Goal: Find specific page/section: Find specific page/section

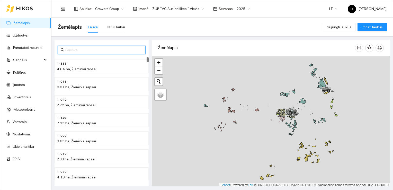
click at [111, 49] on input "text" at bounding box center [103, 50] width 77 height 6
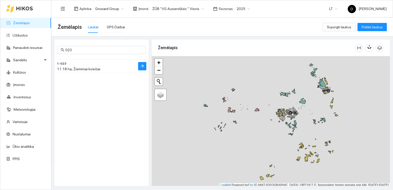
click at [92, 67] on span "11.18 ha, Žieminiai kviečiai" at bounding box center [79, 69] width 44 height 4
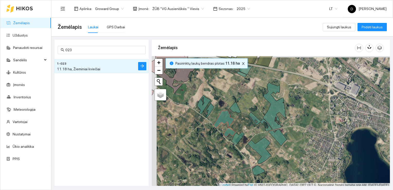
scroll to position [1, 0]
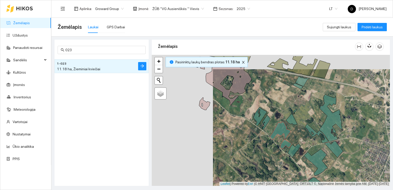
drag, startPoint x: 184, startPoint y: 129, endPoint x: 245, endPoint y: 143, distance: 63.0
click at [245, 143] on div at bounding box center [271, 120] width 238 height 131
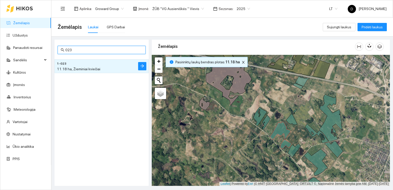
click at [101, 48] on input "023" at bounding box center [103, 50] width 77 height 6
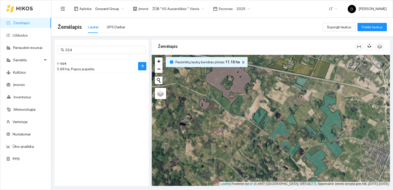
click at [73, 64] on h4 "1-024" at bounding box center [91, 64] width 69 height 6
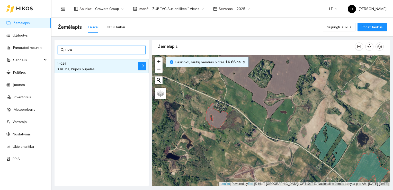
drag, startPoint x: 74, startPoint y: 50, endPoint x: 67, endPoint y: 49, distance: 7.4
click at [67, 49] on input "024" at bounding box center [103, 50] width 77 height 6
type input "030"
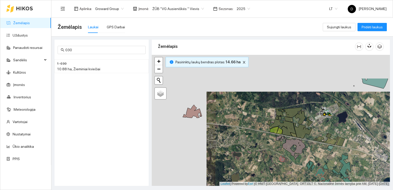
drag, startPoint x: 203, startPoint y: 104, endPoint x: 258, endPoint y: 141, distance: 66.1
click at [258, 141] on div at bounding box center [271, 120] width 238 height 131
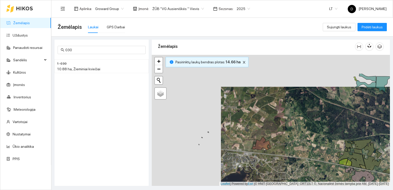
drag, startPoint x: 225, startPoint y: 121, endPoint x: 293, endPoint y: 154, distance: 76.1
click at [293, 154] on div at bounding box center [271, 120] width 238 height 131
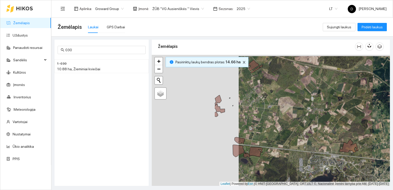
drag, startPoint x: 221, startPoint y: 120, endPoint x: 308, endPoint y: 121, distance: 87.0
click at [308, 121] on div at bounding box center [271, 120] width 238 height 131
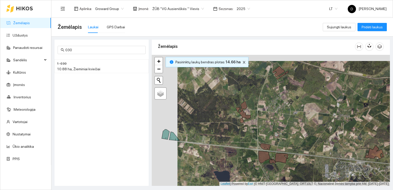
drag, startPoint x: 271, startPoint y: 116, endPoint x: 296, endPoint y: 122, distance: 26.5
click at [296, 122] on div at bounding box center [271, 120] width 238 height 131
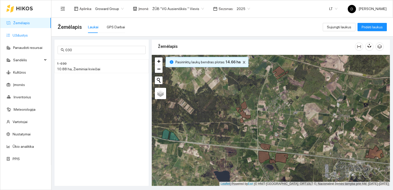
click at [22, 35] on link "Užduotys" at bounding box center [20, 35] width 15 height 4
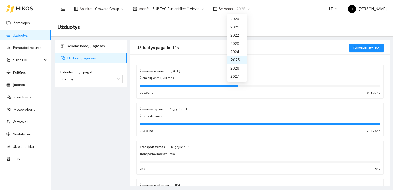
click at [238, 9] on span "2025" at bounding box center [243, 9] width 13 height 8
click at [237, 68] on div "2026" at bounding box center [237, 68] width 13 height 6
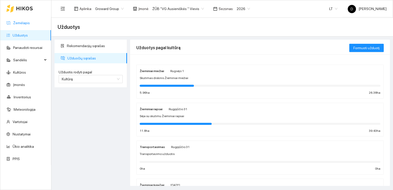
click at [19, 22] on link "Žemėlapis" at bounding box center [21, 23] width 17 height 4
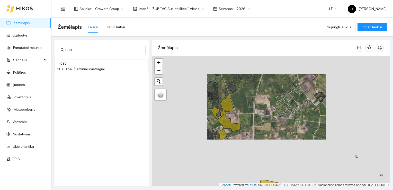
scroll to position [1, 0]
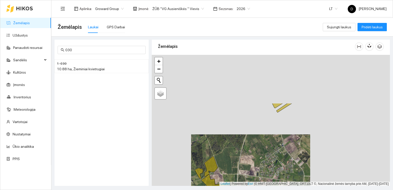
drag, startPoint x: 263, startPoint y: 97, endPoint x: 247, endPoint y: 159, distance: 63.9
click at [247, 159] on div at bounding box center [271, 120] width 238 height 131
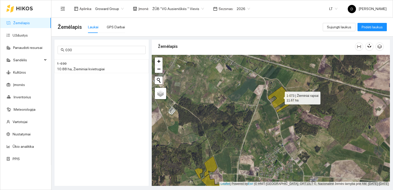
click at [282, 97] on icon at bounding box center [280, 97] width 25 height 22
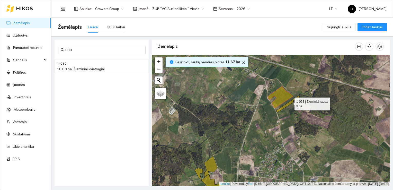
click at [290, 102] on icon at bounding box center [288, 104] width 23 height 17
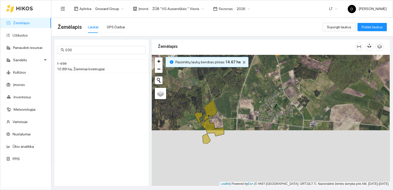
drag, startPoint x: 227, startPoint y: 147, endPoint x: 224, endPoint y: 95, distance: 52.2
click at [224, 95] on div at bounding box center [271, 120] width 238 height 131
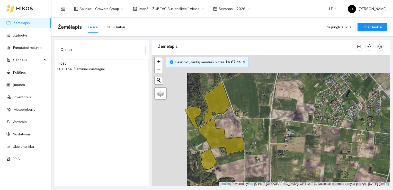
drag, startPoint x: 243, startPoint y: 102, endPoint x: 278, endPoint y: 120, distance: 39.5
click at [278, 120] on div at bounding box center [271, 120] width 238 height 131
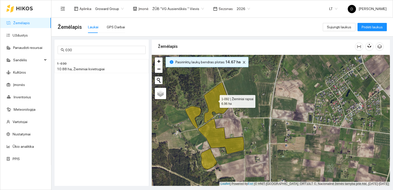
click at [215, 100] on icon at bounding box center [217, 102] width 26 height 40
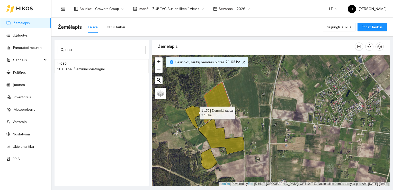
click at [196, 111] on icon at bounding box center [193, 117] width 16 height 22
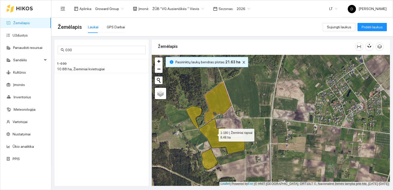
click at [214, 134] on icon at bounding box center [222, 136] width 46 height 35
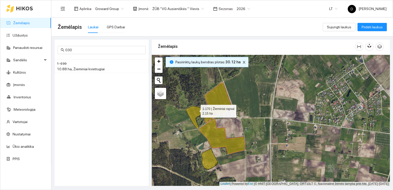
click at [196, 110] on icon at bounding box center [194, 117] width 16 height 22
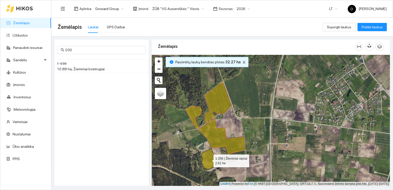
click at [209, 161] on icon at bounding box center [210, 159] width 16 height 21
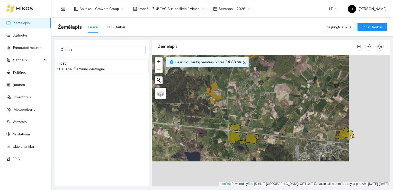
drag, startPoint x: 243, startPoint y: 141, endPoint x: 202, endPoint y: 116, distance: 48.0
click at [202, 116] on div at bounding box center [271, 120] width 238 height 131
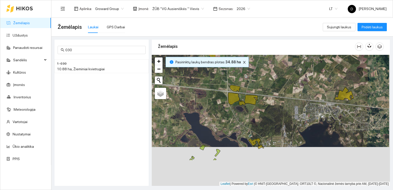
drag, startPoint x: 252, startPoint y: 155, endPoint x: 251, endPoint y: 113, distance: 42.0
click at [251, 113] on div at bounding box center [271, 120] width 238 height 131
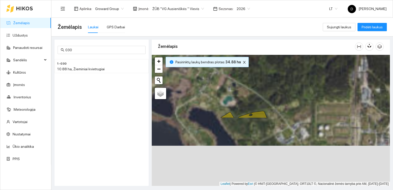
drag, startPoint x: 263, startPoint y: 129, endPoint x: 251, endPoint y: 57, distance: 73.0
click at [251, 57] on div at bounding box center [271, 120] width 238 height 131
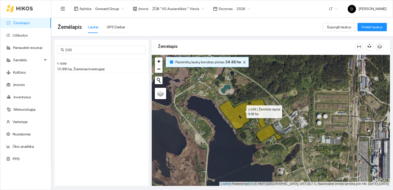
click at [242, 110] on icon at bounding box center [244, 114] width 48 height 30
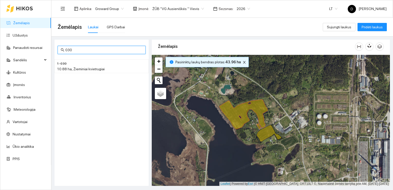
drag, startPoint x: 85, startPoint y: 50, endPoint x: 50, endPoint y: 42, distance: 36.8
click at [50, 42] on section "Žemėlapis Užduotys Panaudoti resursai Sandėlis Kultūros Įmonės Inventorius Mete…" at bounding box center [196, 95] width 393 height 190
type input "250"
click at [71, 64] on h4 "1-250" at bounding box center [91, 64] width 69 height 6
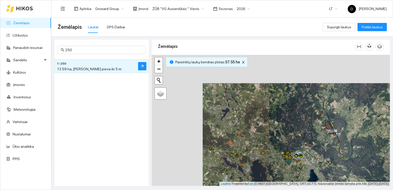
drag, startPoint x: 164, startPoint y: 132, endPoint x: 219, endPoint y: 158, distance: 60.5
click at [215, 161] on div at bounding box center [271, 120] width 238 height 131
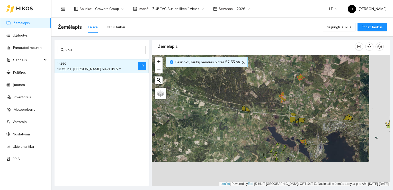
drag, startPoint x: 315, startPoint y: 156, endPoint x: 294, endPoint y: 130, distance: 33.8
click at [294, 130] on div at bounding box center [271, 120] width 238 height 131
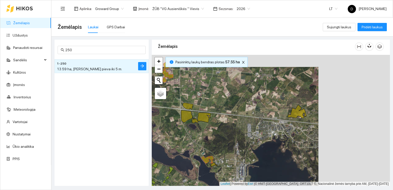
drag, startPoint x: 338, startPoint y: 120, endPoint x: 256, endPoint y: 146, distance: 86.0
click at [256, 146] on div at bounding box center [271, 120] width 238 height 131
